Goal: Task Accomplishment & Management: Manage account settings

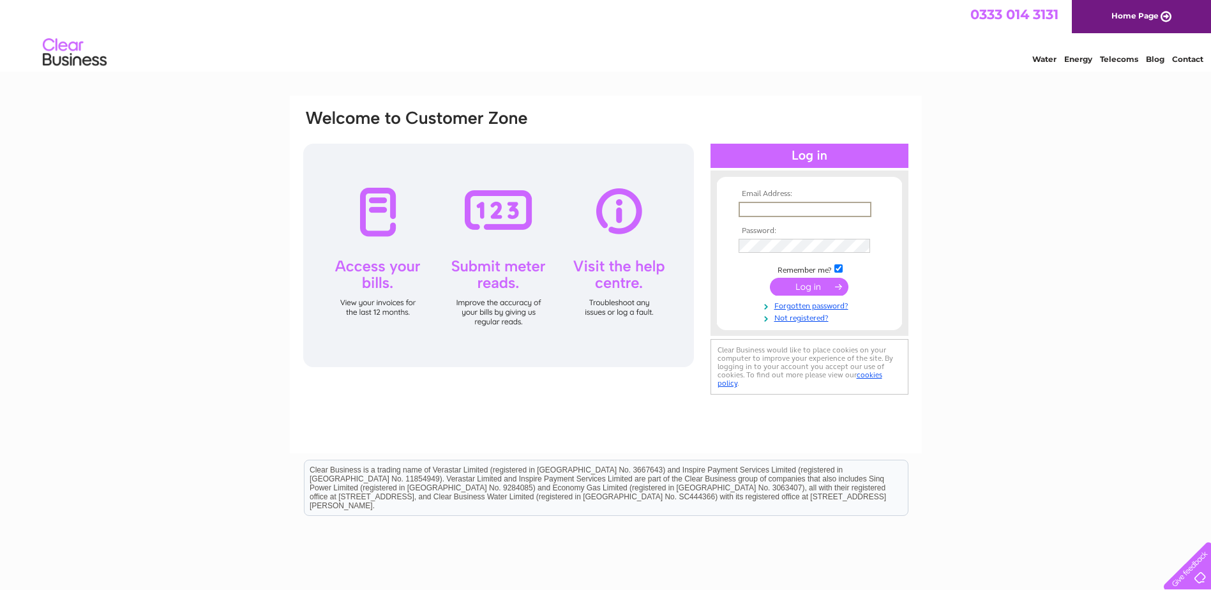
click at [799, 207] on input "text" at bounding box center [805, 209] width 133 height 15
type input "angela.johnston@linkliving.org.uk"
click at [807, 283] on input "submit" at bounding box center [809, 287] width 79 height 18
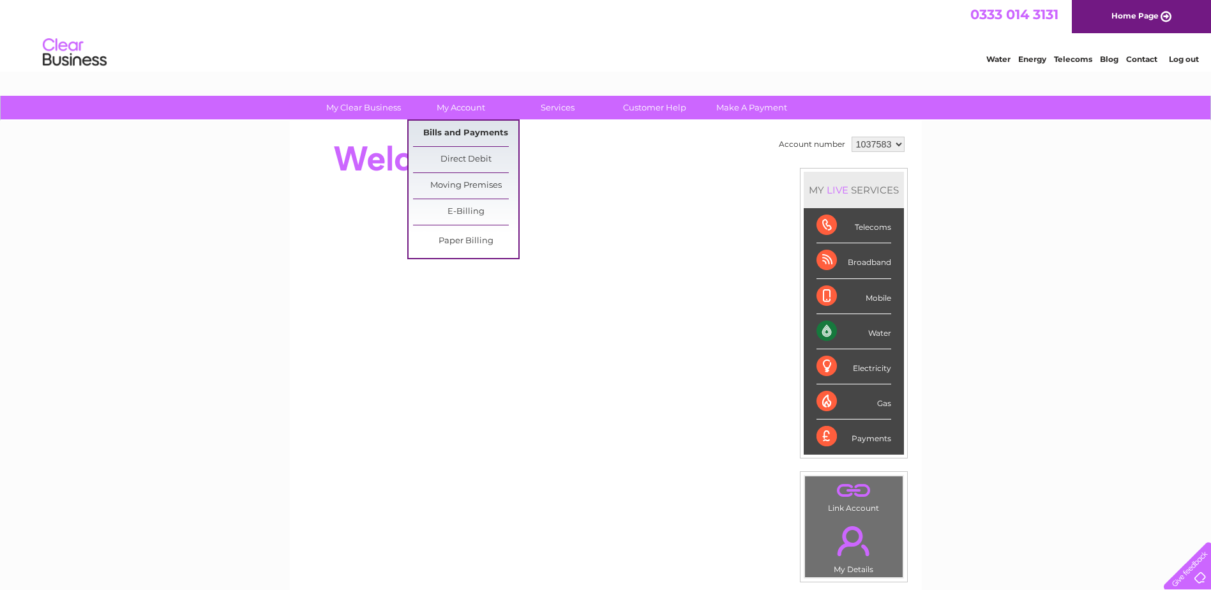
click at [447, 133] on link "Bills and Payments" at bounding box center [465, 134] width 105 height 26
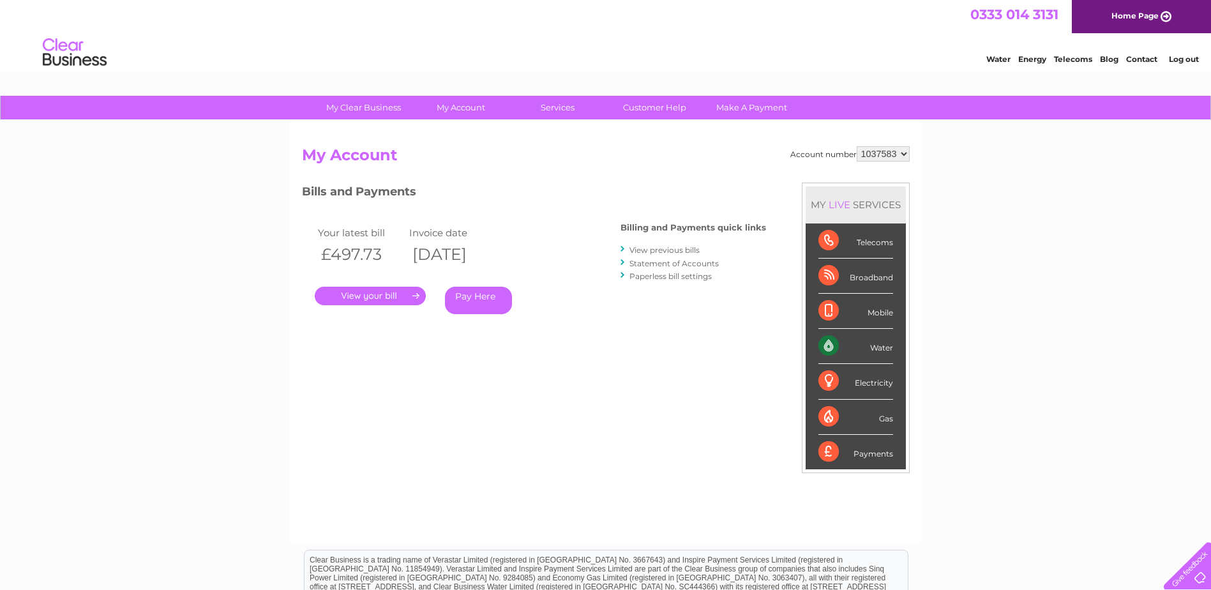
click at [394, 296] on link "." at bounding box center [370, 296] width 111 height 19
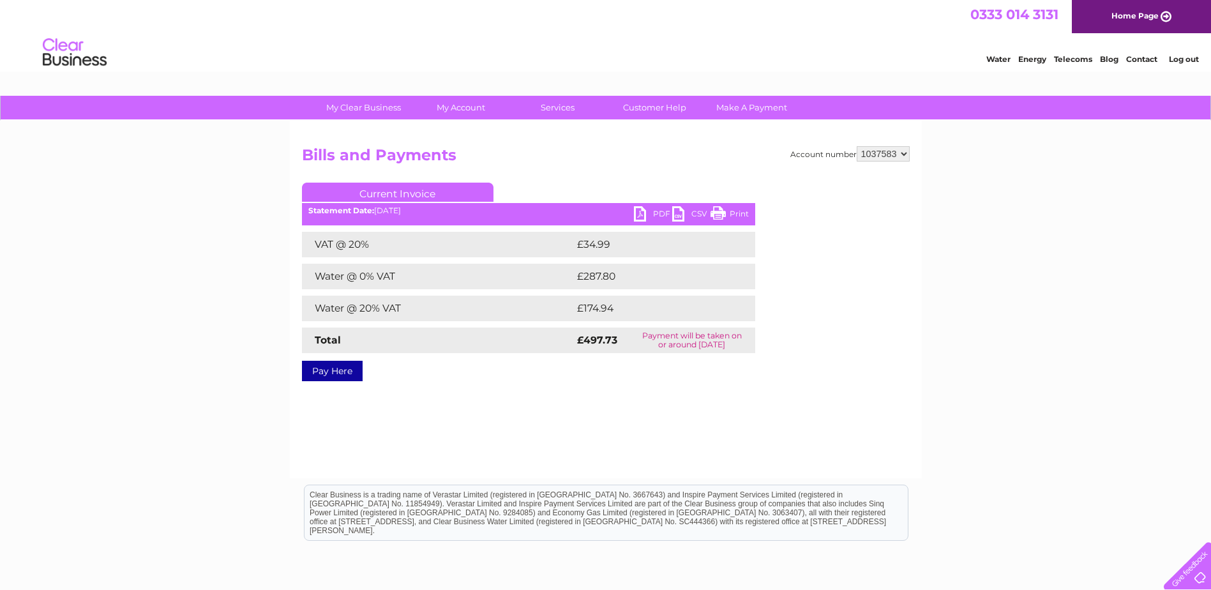
click at [644, 213] on link "PDF" at bounding box center [653, 215] width 38 height 19
click at [1191, 58] on link "Log out" at bounding box center [1184, 59] width 30 height 10
